Goal: Task Accomplishment & Management: Complete application form

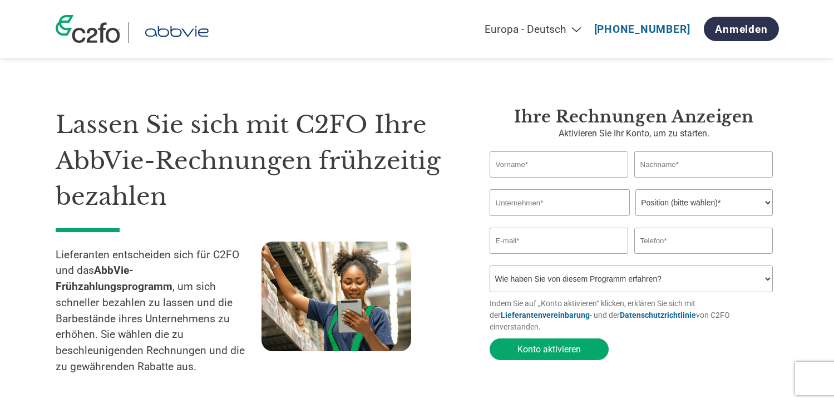
select select "de"
click at [558, 169] on input "text" at bounding box center [558, 164] width 139 height 26
type input "[PERSON_NAME]"
type input "CLADE GmbH"
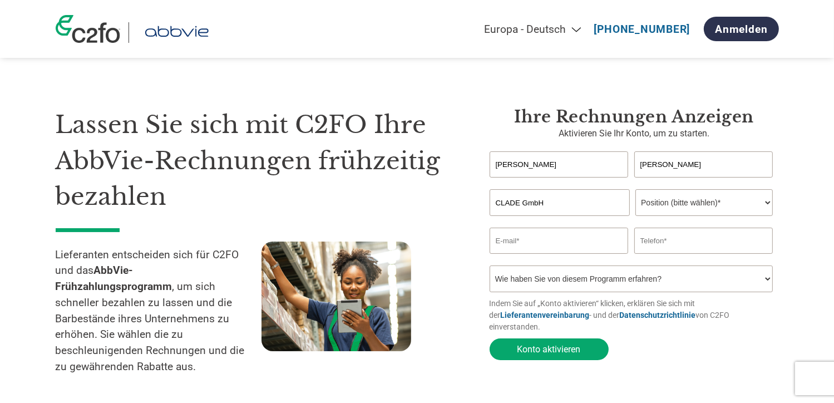
type input "[PERSON_NAME][EMAIL_ADDRESS][DOMAIN_NAME]"
type input "01702380594"
click at [681, 211] on select "Position (bitte wählen)* Finanzvorstand Finanzkontrolleur Kreditmanager Finanzc…" at bounding box center [703, 202] width 137 height 27
select select "ACCOUNTING"
click at [635, 190] on select "Position (bitte wählen)* Finanzvorstand Finanzkontrolleur Kreditmanager Finanzc…" at bounding box center [703, 202] width 137 height 27
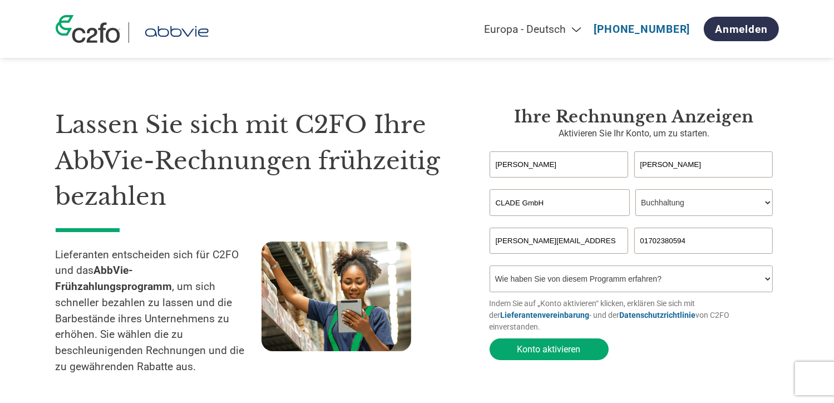
drag, startPoint x: 586, startPoint y: 241, endPoint x: 477, endPoint y: 240, distance: 108.5
click at [478, 240] on div "Ihre Rechnungen anzeigen Aktivieren Sie Ihr Konto, um zu starten. [PERSON_NAME]…" at bounding box center [626, 246] width 306 height 279
type input "[EMAIL_ADDRESS][DOMAIN_NAME]"
click at [710, 285] on select "Wie haben Sie von diesem Programm erfahren? Ich habe einen Brief erhalten E-Mai…" at bounding box center [631, 278] width 284 height 27
select select "Email"
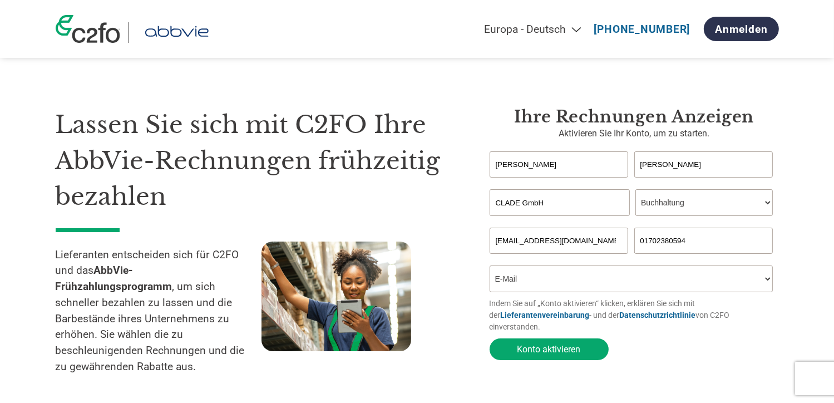
click at [489, 268] on select "Wie haben Sie von diesem Programm erfahren? Ich habe einen Brief erhalten E-Mai…" at bounding box center [631, 278] width 284 height 27
click at [519, 338] on button "Konto aktivieren" at bounding box center [548, 349] width 119 height 22
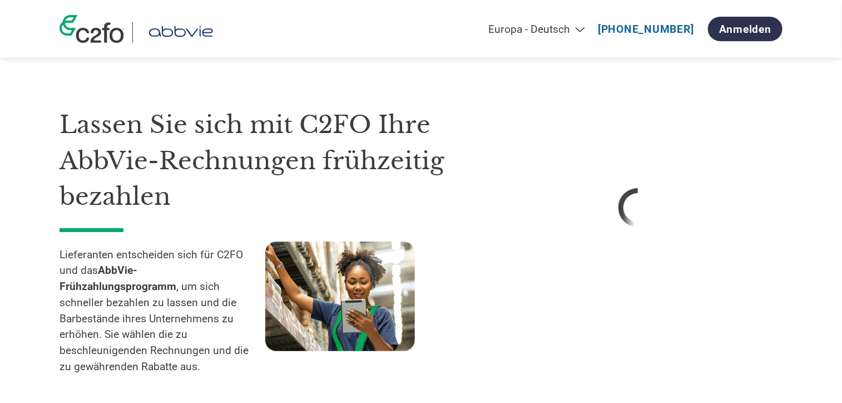
select select "de"
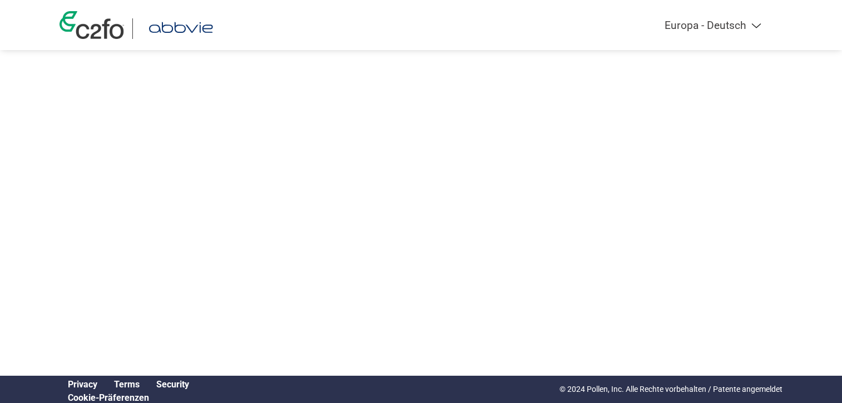
select select "de"
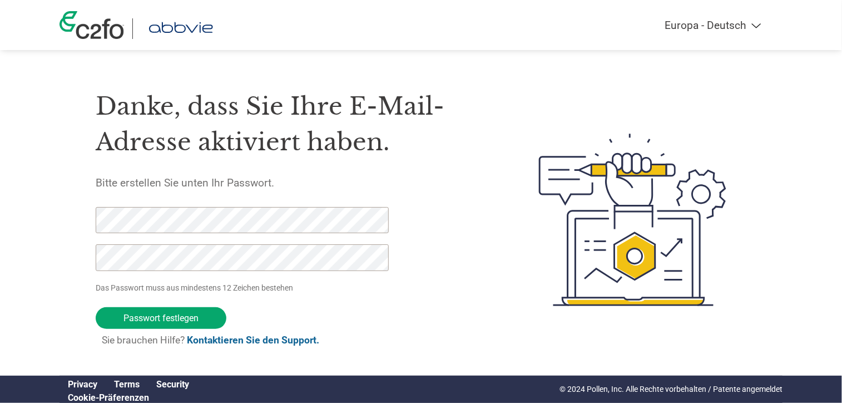
click at [60, 244] on div "Danke, dass Sie Ihre E-Mail-Adresse aktiviert haben. Bitte erstellen Sie unten …" at bounding box center [421, 219] width 723 height 295
click at [261, 308] on form "Das Passwort muss aus mindestens 12 Zeichen bestehen Passwort festlegen Sie bra…" at bounding box center [252, 282] width 313 height 150
click at [152, 315] on input "Passwort festlegen" at bounding box center [161, 318] width 131 height 22
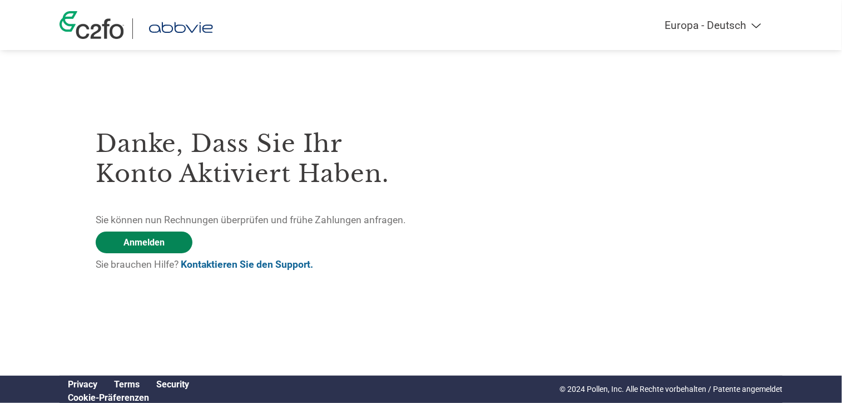
click at [164, 245] on link "Anmelden" at bounding box center [144, 242] width 97 height 22
